Goal: Check status: Check status

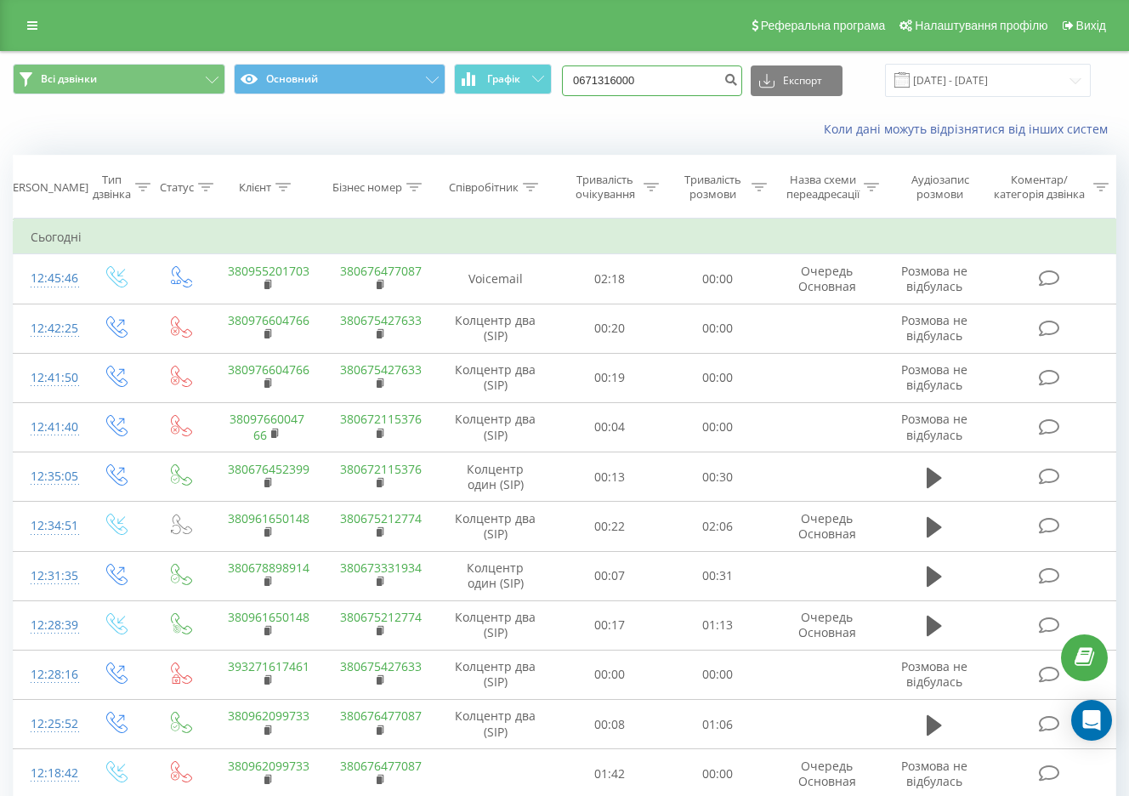
click at [688, 89] on input "0671316000" at bounding box center [652, 80] width 180 height 31
drag, startPoint x: 661, startPoint y: 79, endPoint x: 525, endPoint y: 78, distance: 136.0
click at [526, 78] on div "Всі дзвінки Основний Графік 0671316000 Експорт .csv .xls .xlsx 21.08.2025 - 21.…" at bounding box center [565, 80] width 1104 height 33
